Goal: Communication & Community: Answer question/provide support

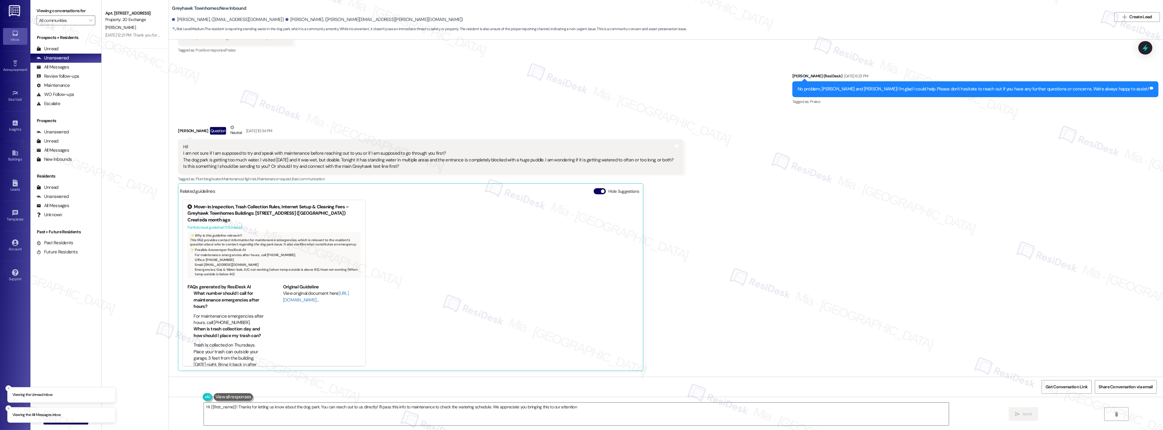
type textarea "Hi {{first_name}}! Thanks for letting us know about the dog park. You can reach…"
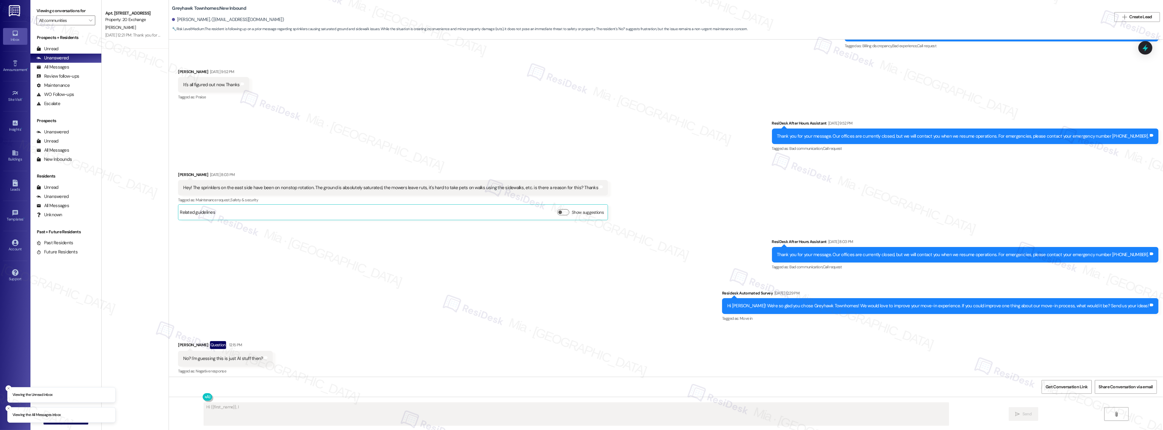
scroll to position [198, 0]
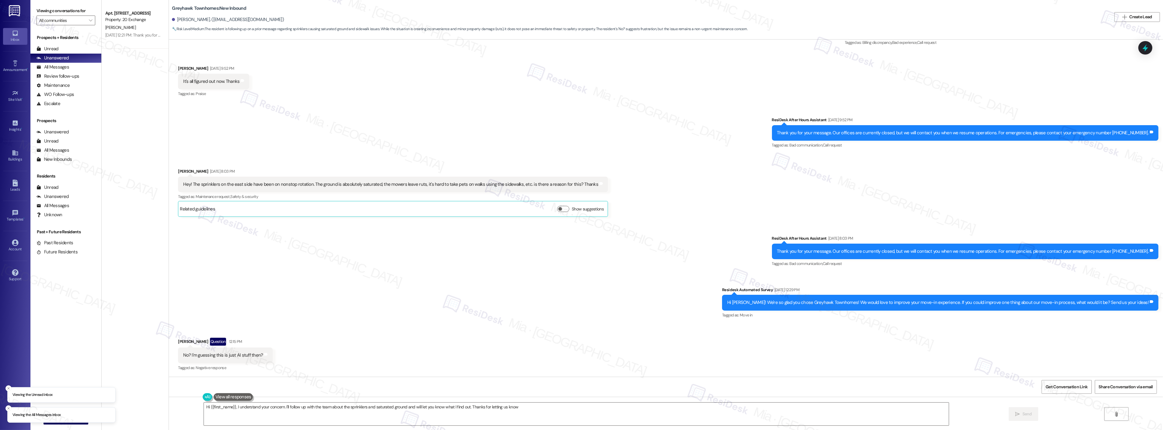
type textarea "Hi {{first_name}}, I understand your concern. I'll follow up with the team abou…"
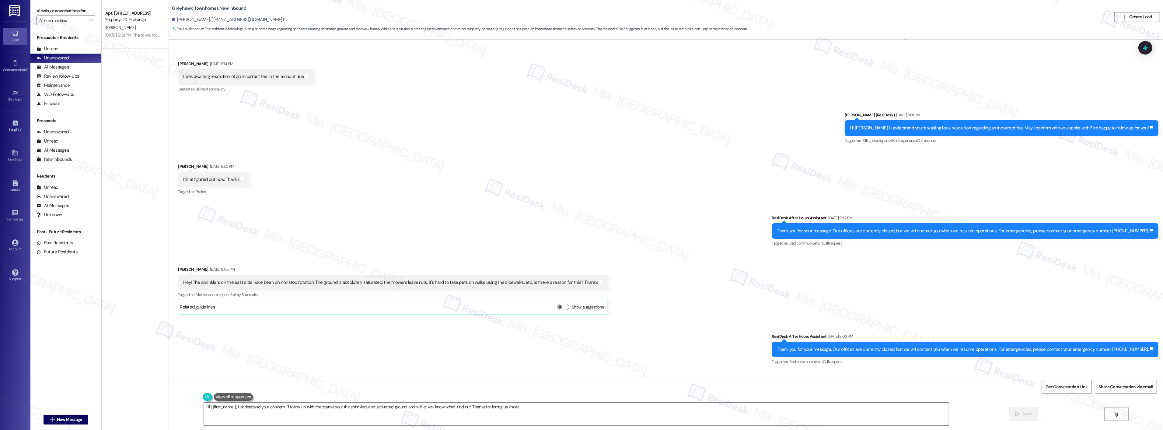
scroll to position [90, 0]
